Goal: Task Accomplishment & Management: Manage account settings

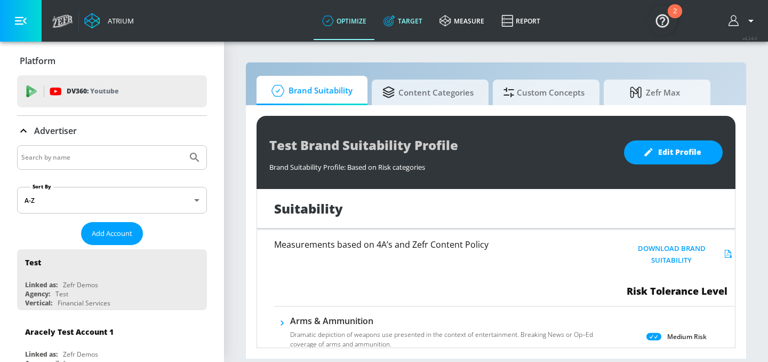
click at [409, 25] on link "Target" at bounding box center [403, 21] width 56 height 38
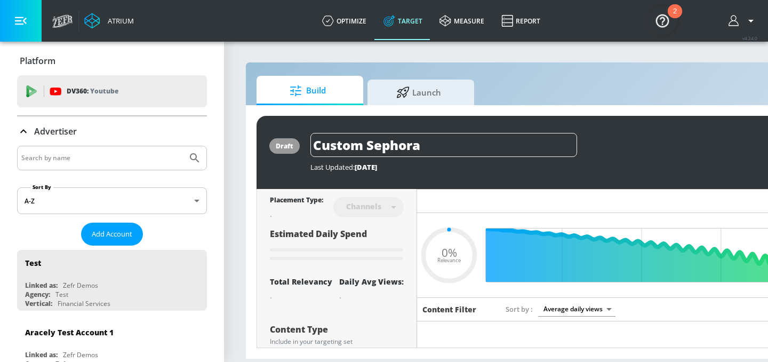
type input "0.05"
click at [105, 199] on body "Atrium optimize Target measure Report optimize Target measure Report v 4.24.0 P…" at bounding box center [384, 181] width 768 height 362
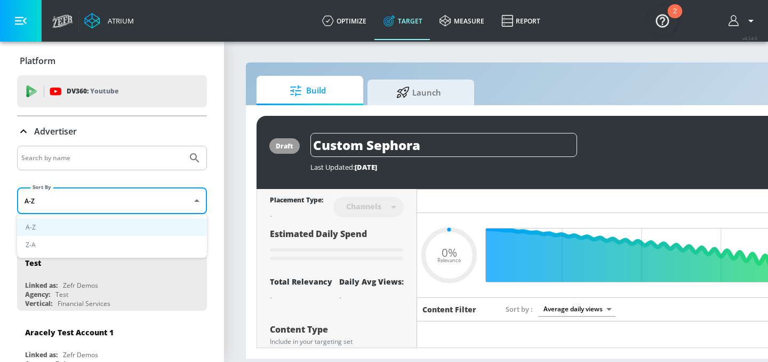
click at [101, 152] on div at bounding box center [384, 181] width 768 height 362
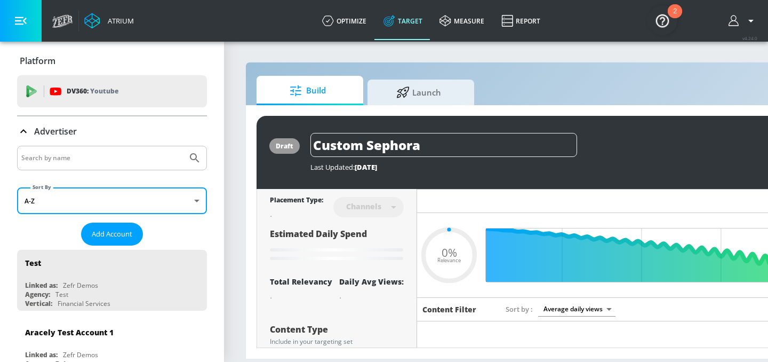
click at [99, 161] on input "Search by name" at bounding box center [102, 158] width 162 height 14
type input "AbbVIe Co-pilot"
click at [183, 146] on button "Submit Search" at bounding box center [194, 157] width 23 height 23
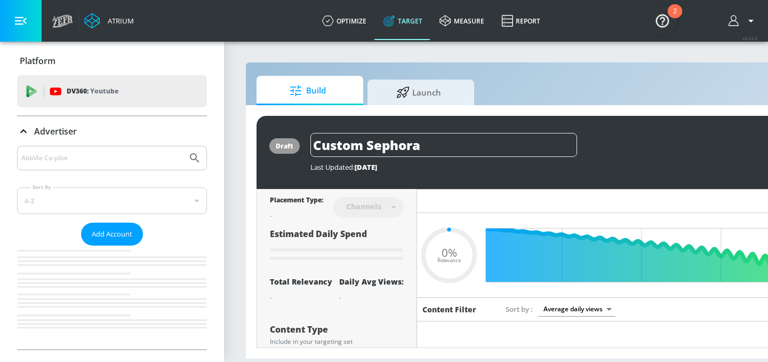
type input "0.05"
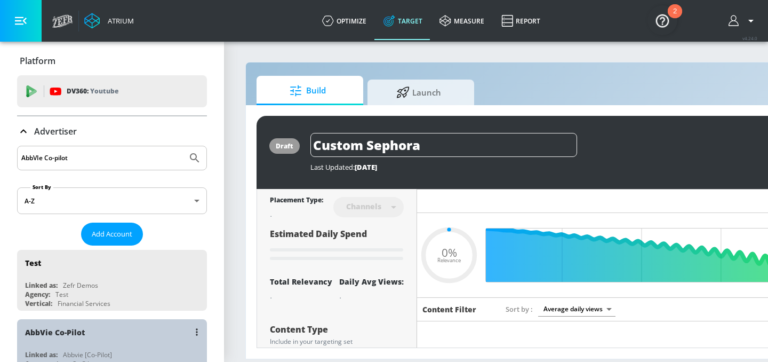
click at [71, 331] on div "AbbVie Co-Pilot" at bounding box center [55, 332] width 60 height 10
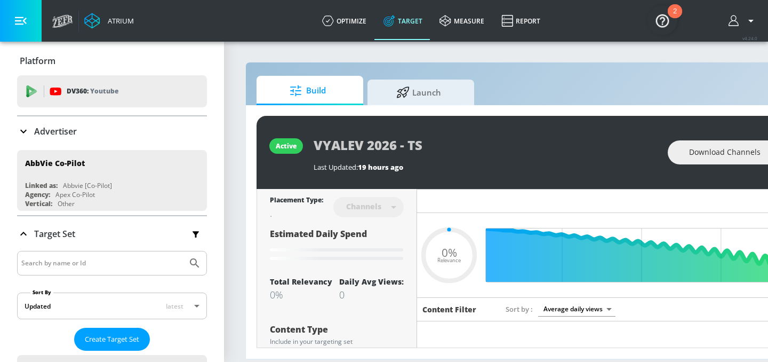
type input "0.05"
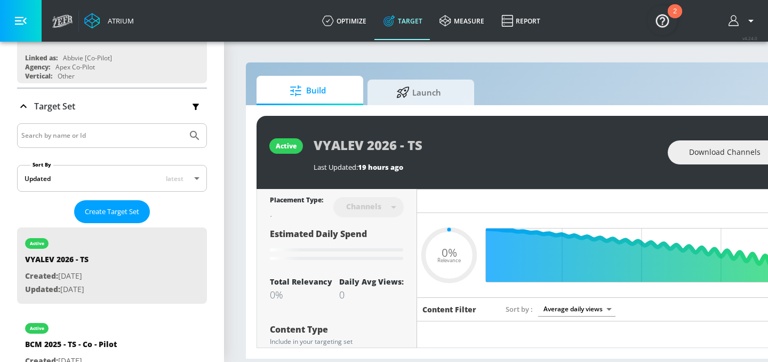
click at [86, 141] on div at bounding box center [112, 135] width 190 height 25
click at [86, 135] on input "Search by name or Id" at bounding box center [102, 136] width 162 height 14
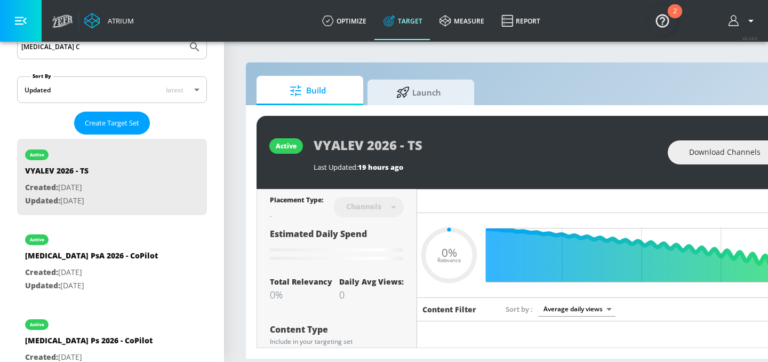
scroll to position [173, 0]
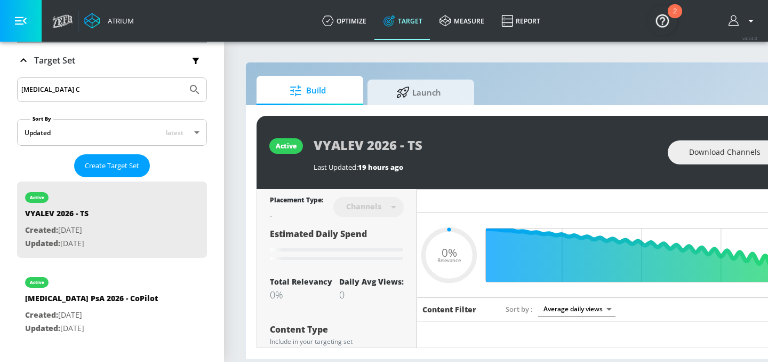
type input "skyrizi CD"
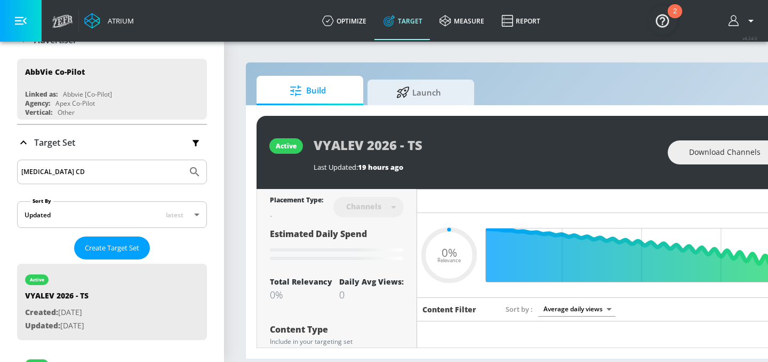
scroll to position [75, 0]
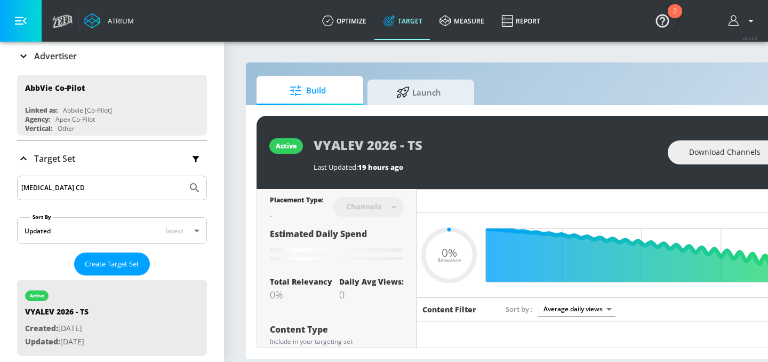
drag, startPoint x: 69, startPoint y: 188, endPoint x: 0, endPoint y: 185, distance: 68.9
click at [0, 185] on div "Platform DV360: Youtube DV360: Youtube Advertiser AbbVIe Co-pilot Sort By A-Z a…" at bounding box center [112, 208] width 224 height 484
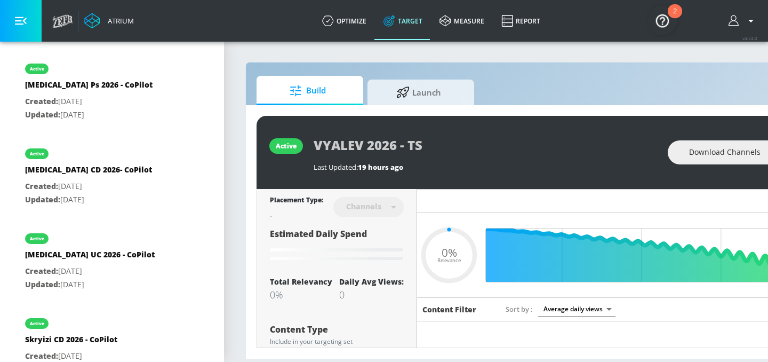
scroll to position [1993, 0]
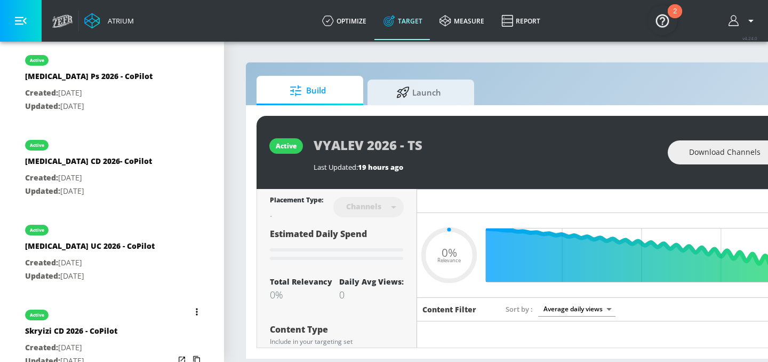
click at [198, 304] on button "list of Target Set" at bounding box center [196, 311] width 15 height 15
click at [161, 255] on li "Duplicate" at bounding box center [151, 261] width 106 height 19
type input "0.05"
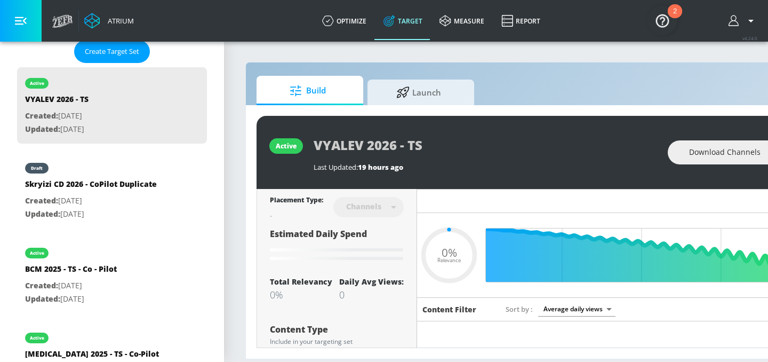
scroll to position [270, 0]
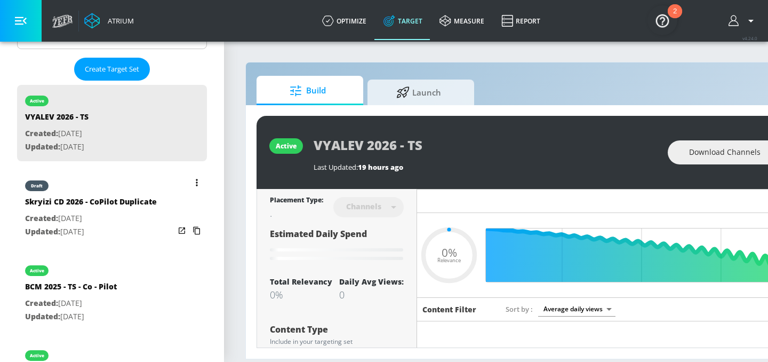
click at [112, 204] on div "Skryizi CD 2026 - CoPilot Duplicate" at bounding box center [91, 203] width 132 height 15
type input "Skryizi CD 2026 - CoPilot Duplicate"
type input "0.05"
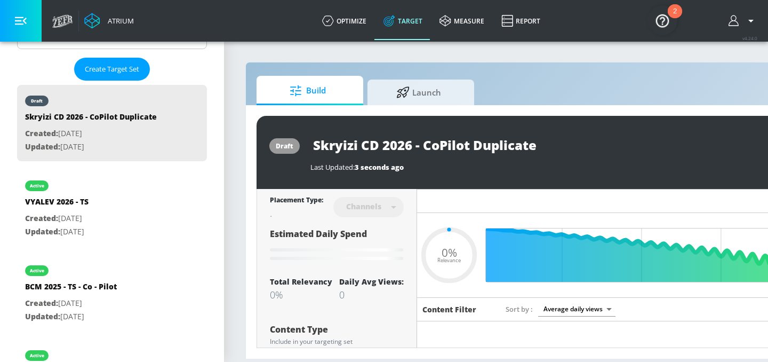
click at [455, 149] on input "Skryizi CD 2026 - CoPilot Duplicate" at bounding box center [443, 145] width 267 height 24
click at [504, 147] on input "Skryizi CD 2026 - CoPilot Duplicate" at bounding box center [443, 145] width 267 height 24
click at [499, 146] on input "Skryizi CD 2026 - CoPilot Duplicate" at bounding box center [443, 145] width 267 height 24
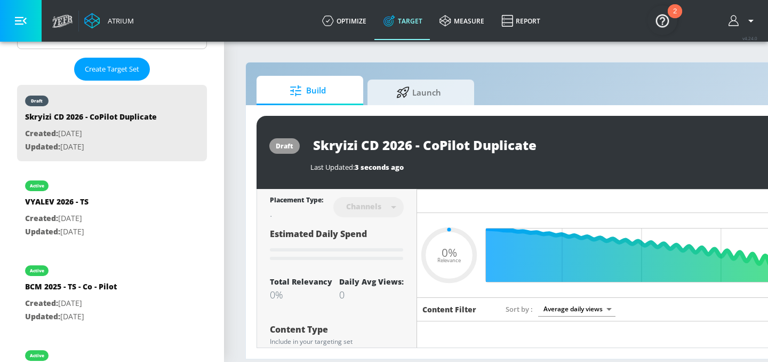
type input "Skryizi CD 2026 - CoPilot"
type input "0.05"
type input "Skryizi CD 2026 - CoPilot_"
type input "0.05"
type input "Skryizi CD 2026 - CoPilot_"
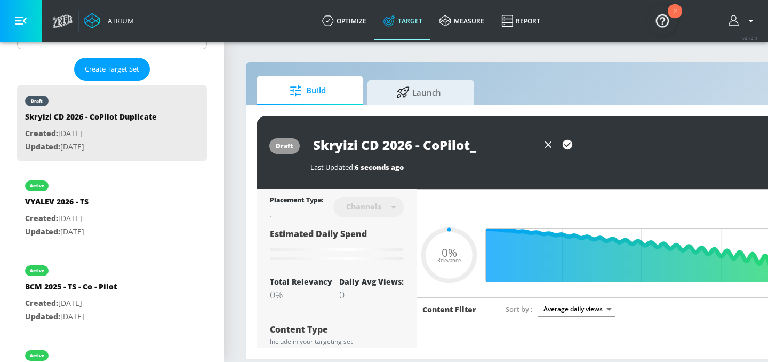
type input "0.05"
type input "Skryizi CD 2026 - CoPilot_ S"
type input "0.05"
type input "Skryizi CD 2026 - CoPilot_"
type input "0.05"
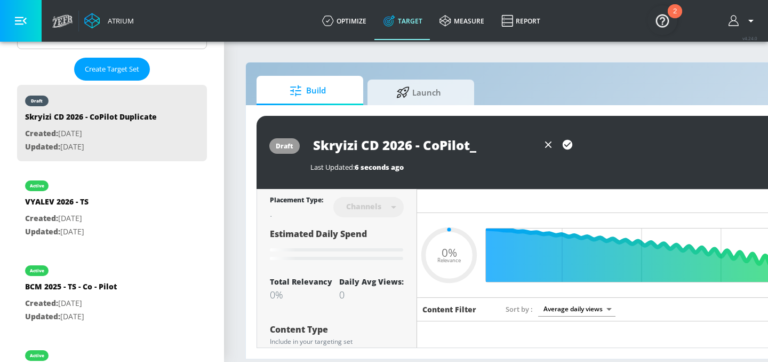
type input "Skryizi CD 2026 - CoPilot_"
type input "0.05"
type input "Skryizi CD 2026 - CoPilot"
type input "0.05"
type input "Skryizi CD 2026 - CoPilot"
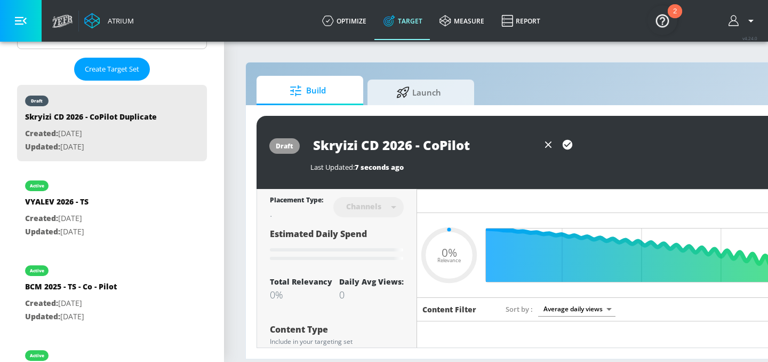
type input "0.05"
type input "Skryizi CD 2026 - CoPilot -"
type input "0.05"
type input "Skryizi CD 2026 - CoPilot -"
type input "0.05"
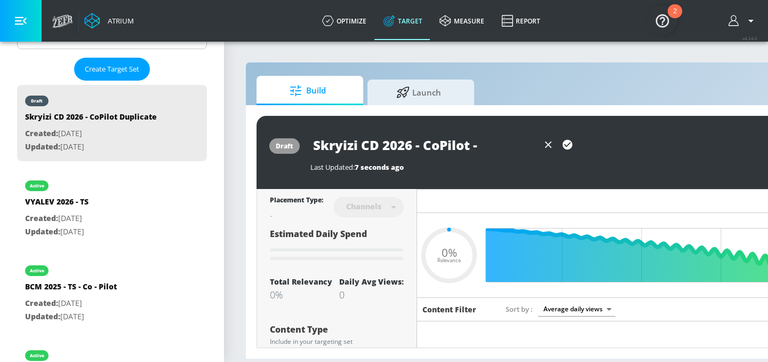
type input "Skryizi CD 2026 - CoPilot - S"
type input "0.05"
type input "Skryizi CD 2026 - CoPilot - Sh"
type input "0.05"
type input "Skryizi CD 2026 - CoPilot - Shp"
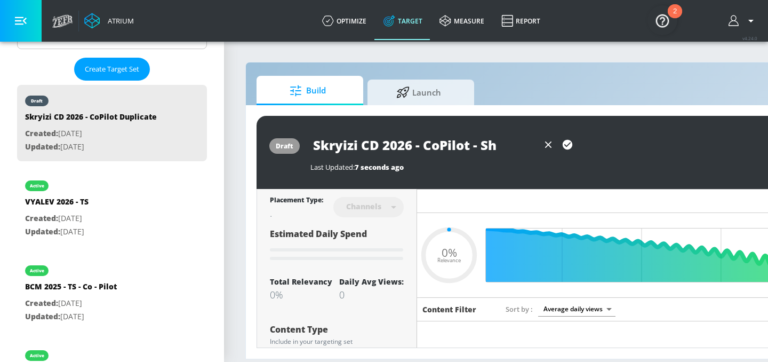
type input "0.05"
type input "Skryizi CD 2026 - CoPilot - Sh"
type input "0.05"
type input "Skryizi CD 2026 - CoPilot - Sho"
type input "0.05"
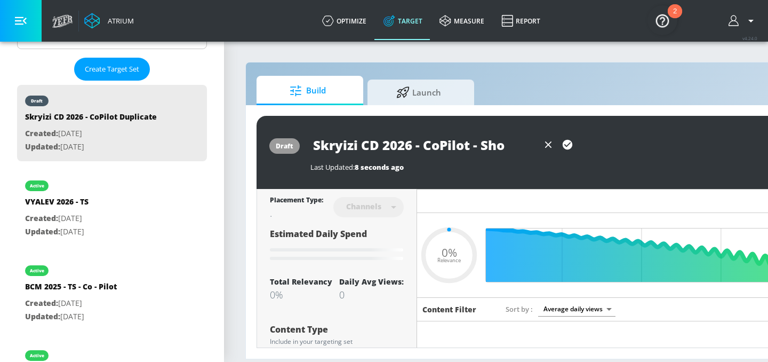
type input "Skryizi CD 2026 - CoPilot - Shor"
type input "0.05"
type input "Skryizi CD 2026 - CoPilot - Short"
type input "0.05"
type input "Skryizi CD 2026 - CoPilot - Shorts"
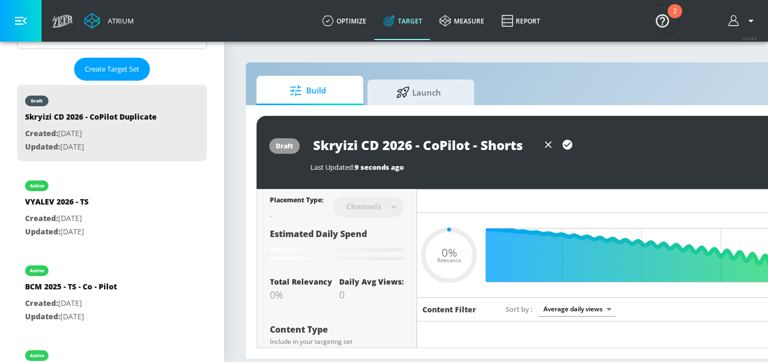
type input "0.05"
type input "Skryizi CD 2026 - CoPilot - Shorts"
click at [572, 146] on icon "button" at bounding box center [568, 145] width 12 height 12
type input "0.05"
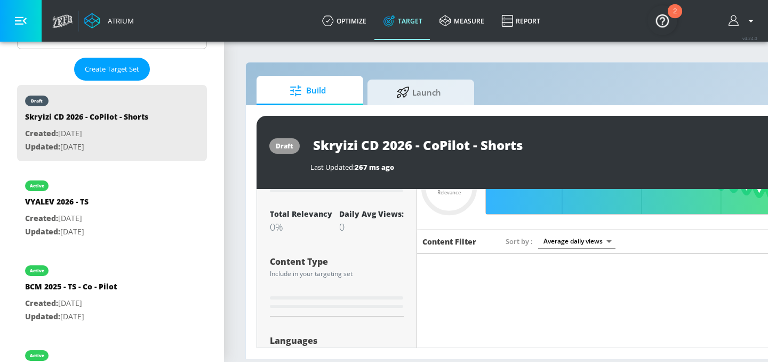
scroll to position [59, 0]
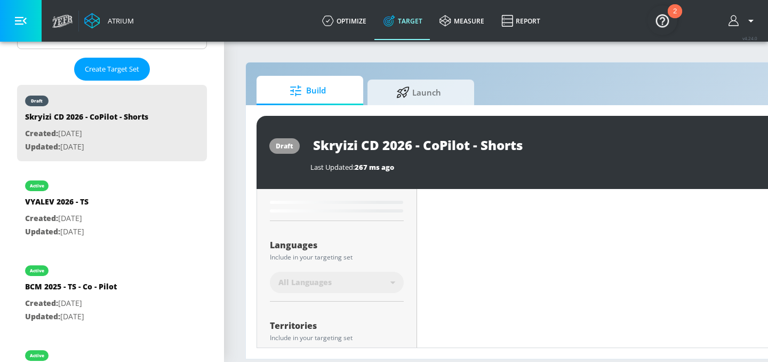
type input "Skryizi CD 2026 - CoPilot Duplicate"
type input "0.52"
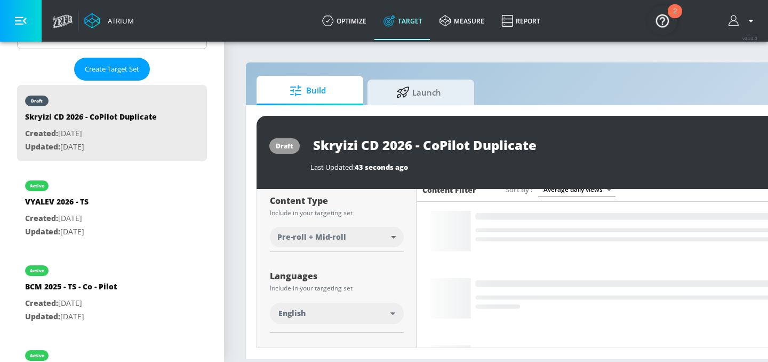
scroll to position [98, 0]
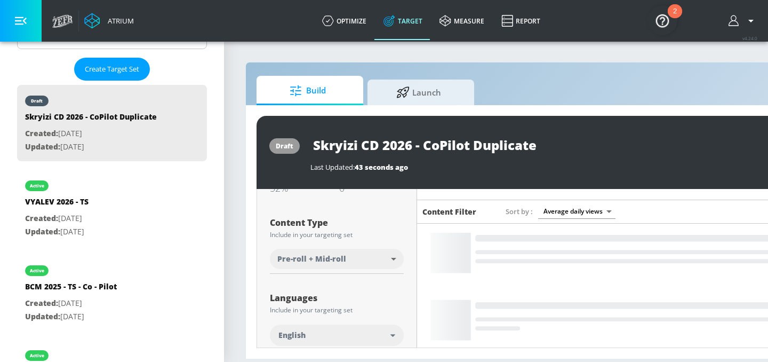
click at [318, 263] on body "Atrium optimize Target measure Report optimize Target measure Report v 4.24.0 P…" at bounding box center [384, 181] width 768 height 362
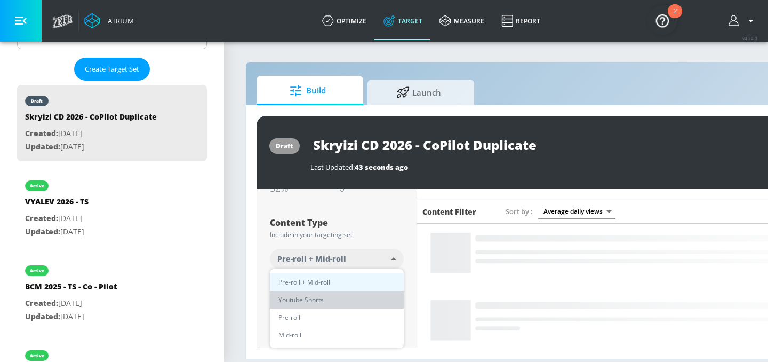
click at [311, 294] on span "Youtube Shorts" at bounding box center [300, 299] width 45 height 11
type input "short_video"
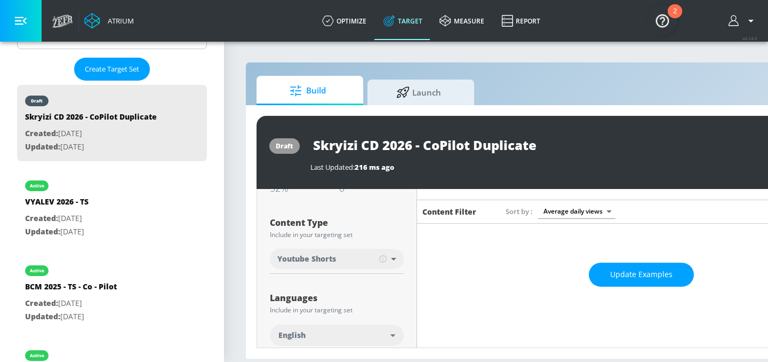
scroll to position [0, 0]
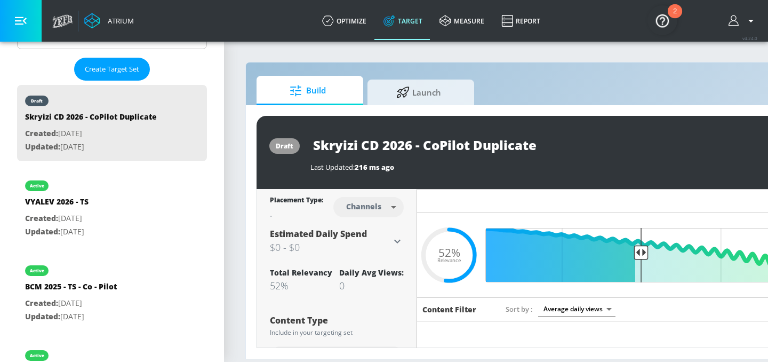
click at [488, 148] on input "Skryizi CD 2026 - CoPilot Duplicate" at bounding box center [443, 145] width 267 height 24
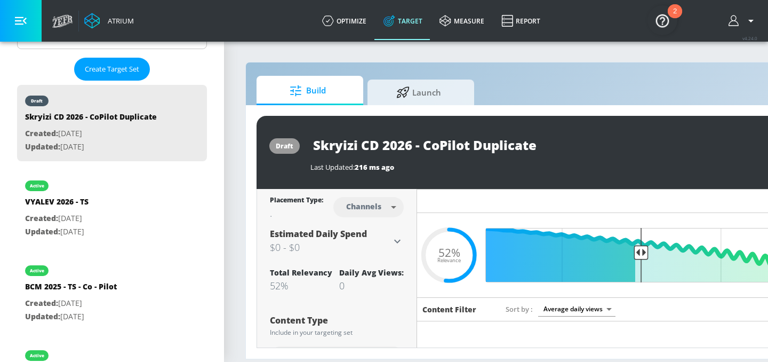
click at [488, 148] on input "Skryizi CD 2026 - CoPilot Duplicate" at bounding box center [443, 145] width 267 height 24
type input "Skryizi CD 2026 - CoPilot - Shorts"
click at [565, 145] on icon "button" at bounding box center [568, 145] width 12 height 12
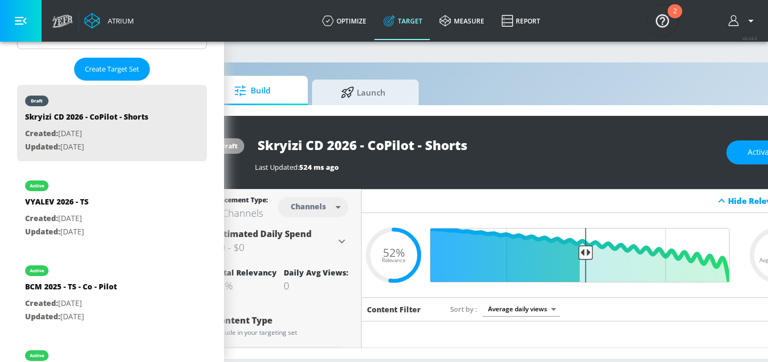
scroll to position [0, 130]
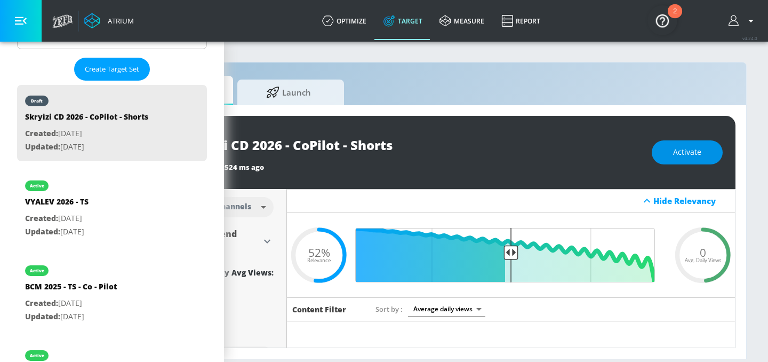
click at [682, 163] on button "Activate" at bounding box center [687, 152] width 71 height 24
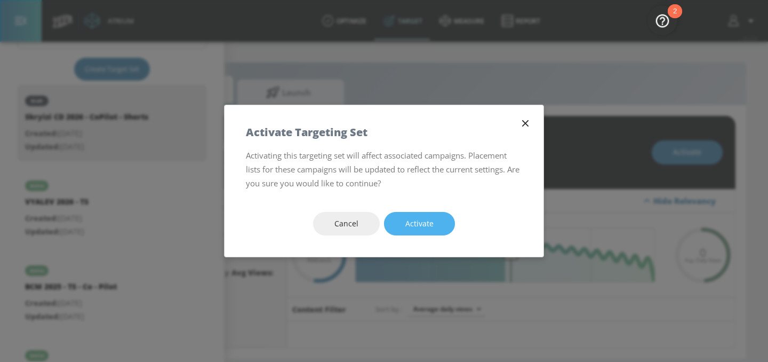
click at [428, 224] on span "Activate" at bounding box center [419, 223] width 28 height 13
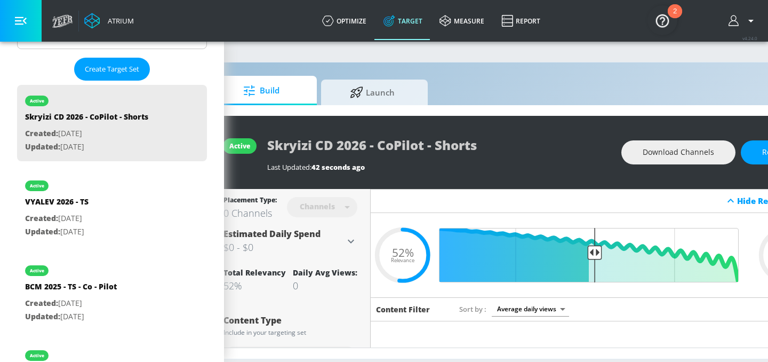
scroll to position [0, 20]
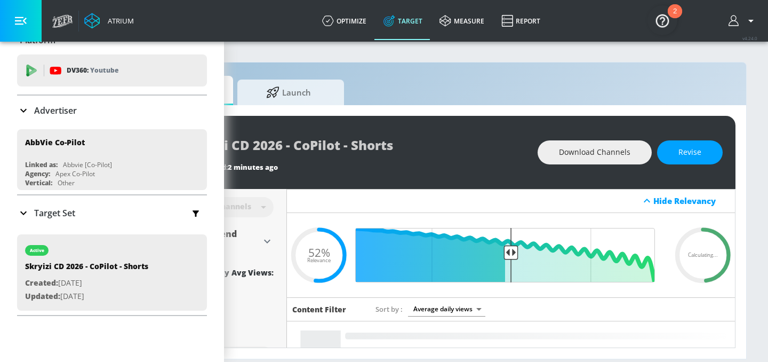
scroll to position [2, 0]
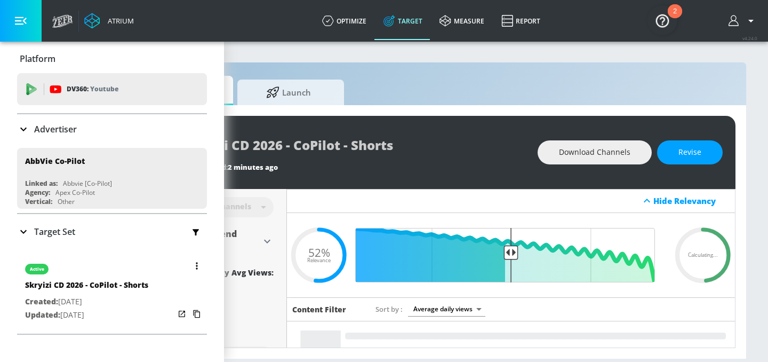
click at [132, 274] on div "active" at bounding box center [86, 266] width 123 height 27
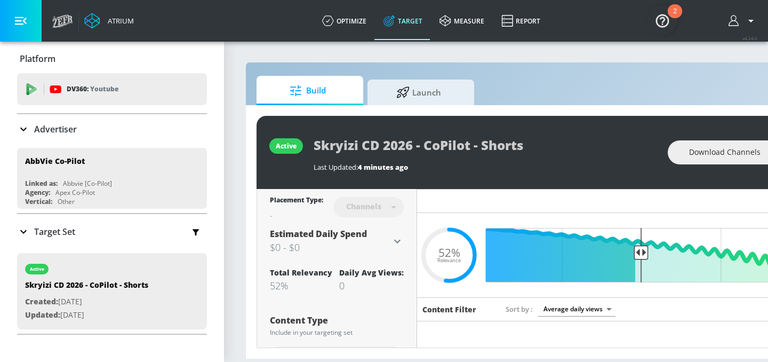
scroll to position [0, 130]
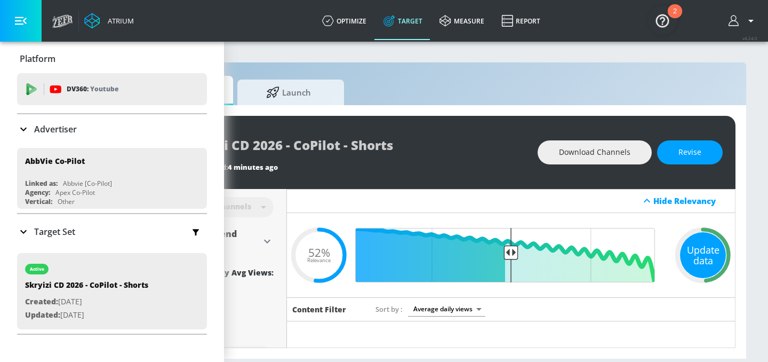
click at [714, 247] on div "Update data" at bounding box center [703, 255] width 46 height 46
click at [704, 260] on div "Update data" at bounding box center [703, 255] width 46 height 46
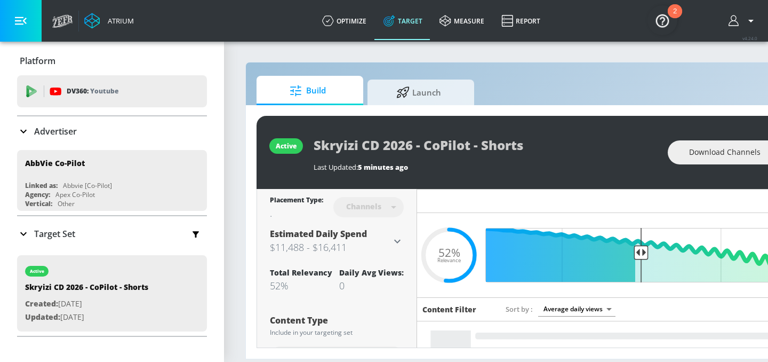
scroll to position [0, 130]
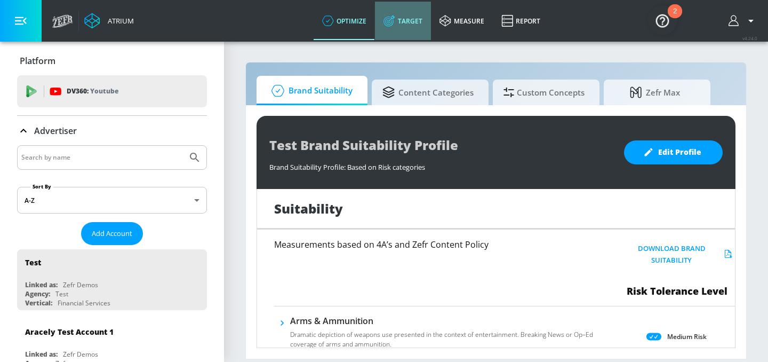
click at [405, 24] on link "Target" at bounding box center [403, 21] width 56 height 38
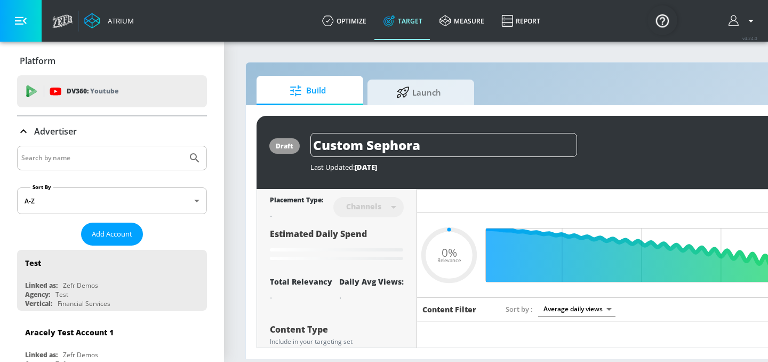
type input "0.05"
click at [51, 167] on div at bounding box center [112, 158] width 190 height 25
click at [53, 162] on input "Search by name" at bounding box center [102, 158] width 162 height 14
type input "AbbVie Co-Piloy"
click at [183, 146] on button "Submit Search" at bounding box center [194, 157] width 23 height 23
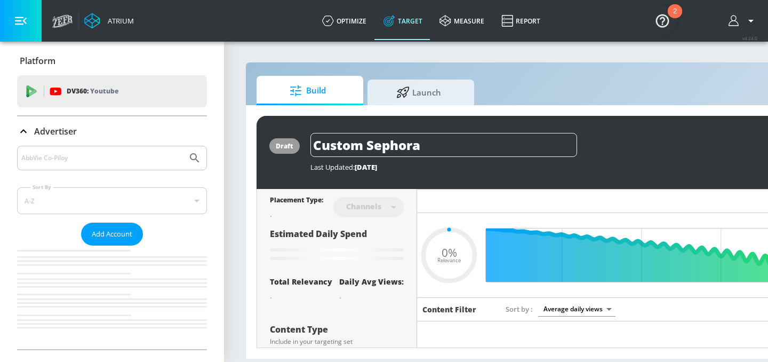
type input "0.05"
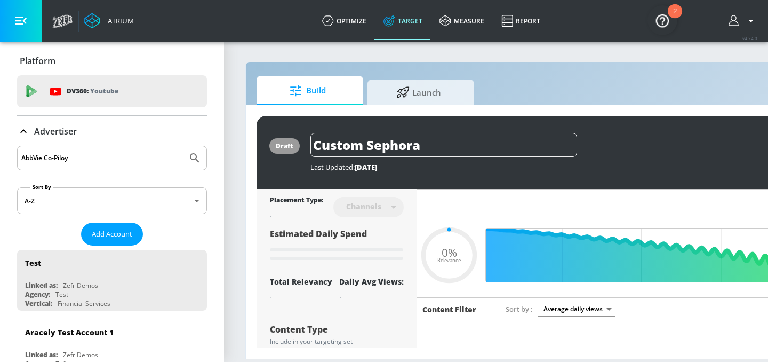
click at [93, 155] on input "AbbVie Co-Piloy" at bounding box center [102, 158] width 162 height 14
type input "AbbVie Co-PiloT"
click at [183, 146] on button "Submit Search" at bounding box center [194, 157] width 23 height 23
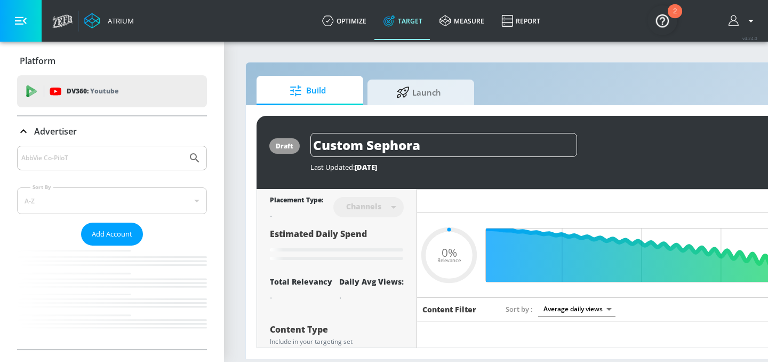
type input "0.05"
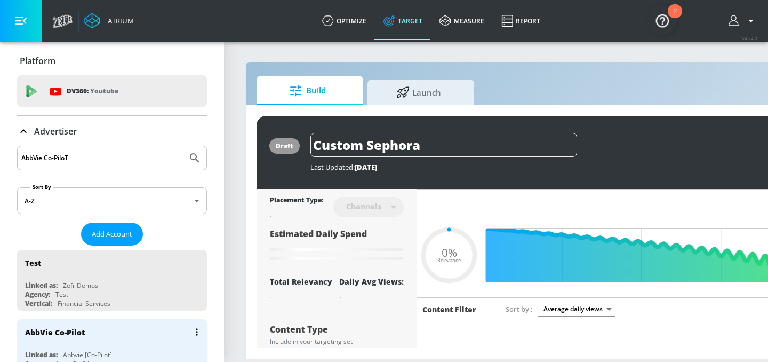
click at [83, 339] on div "AbbVie Co-Pilot" at bounding box center [114, 332] width 179 height 26
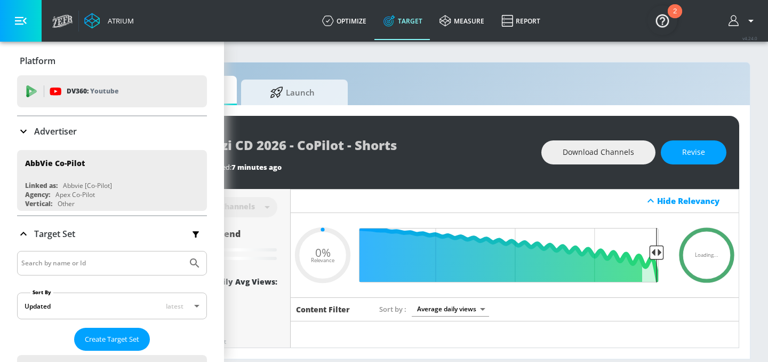
scroll to position [0, 130]
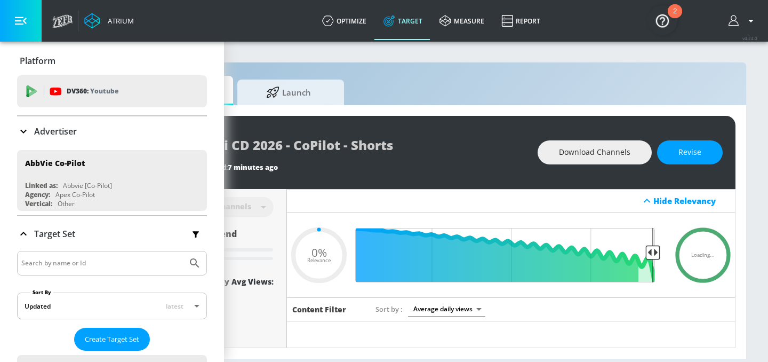
type input "0.52"
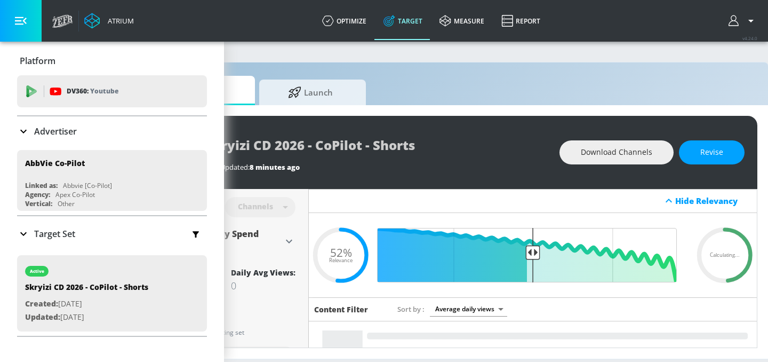
scroll to position [0, 130]
